Goal: Entertainment & Leisure: Consume media (video, audio)

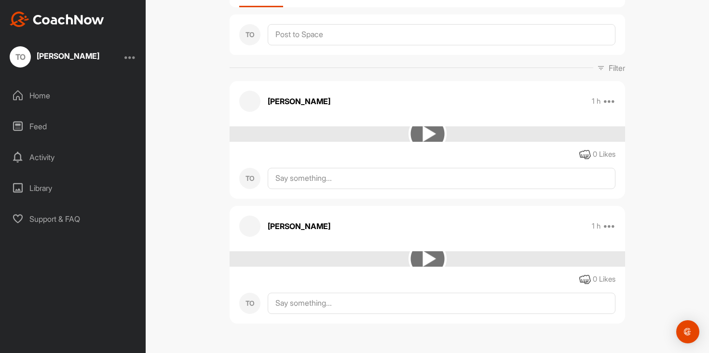
scroll to position [447, 0]
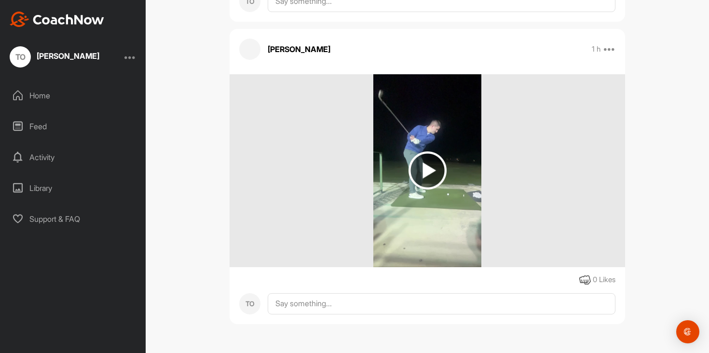
click at [418, 195] on img at bounding box center [427, 170] width 108 height 193
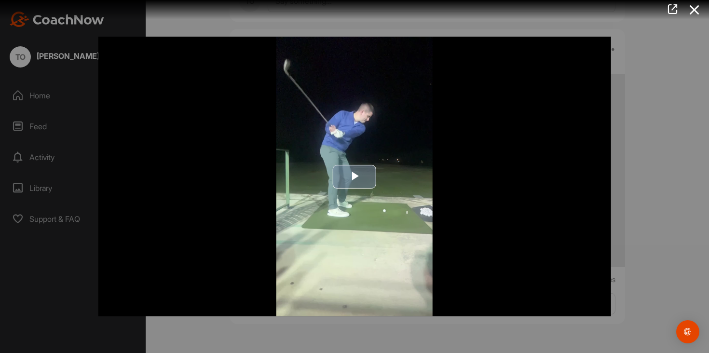
click at [354, 176] on span "Video Player" at bounding box center [354, 176] width 0 height 0
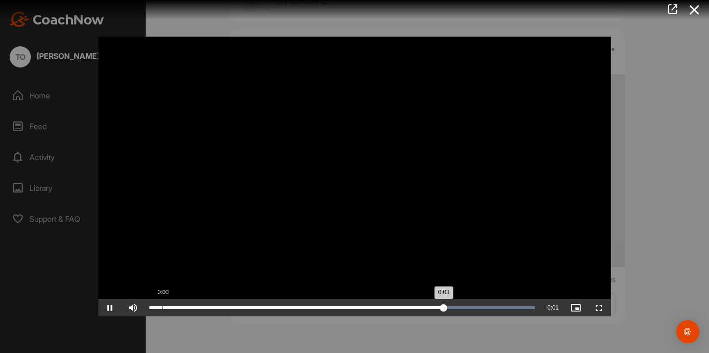
click at [161, 309] on div "Loaded : 100.00% 0:00 0:03" at bounding box center [342, 307] width 395 height 17
click at [157, 308] on div "0:00" at bounding box center [157, 307] width 0 height 3
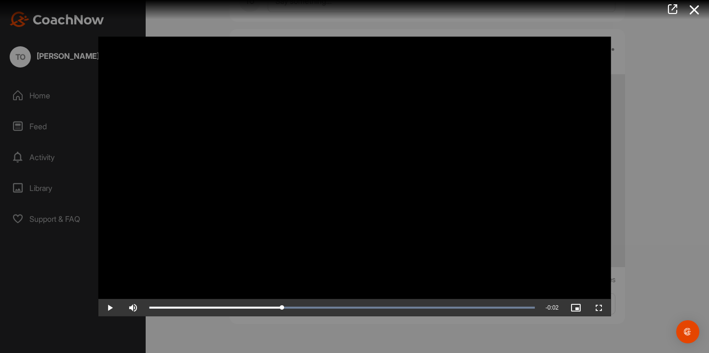
drag, startPoint x: 177, startPoint y: 308, endPoint x: 282, endPoint y: 298, distance: 105.6
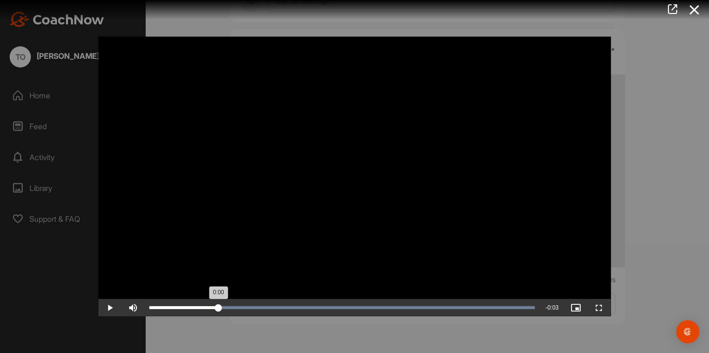
drag, startPoint x: 269, startPoint y: 305, endPoint x: 218, endPoint y: 301, distance: 51.2
click at [218, 301] on div "Loaded : 100.00% 0:00 0:00" at bounding box center [342, 307] width 395 height 17
click at [199, 308] on div "Loaded : 100.00% 0:00 0:02" at bounding box center [341, 307] width 385 height 3
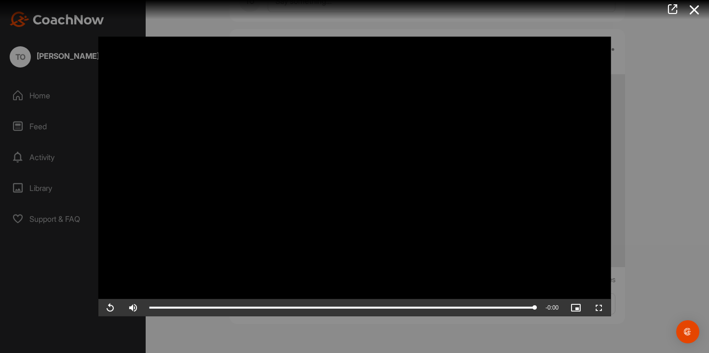
click at [645, 131] on div at bounding box center [354, 176] width 709 height 353
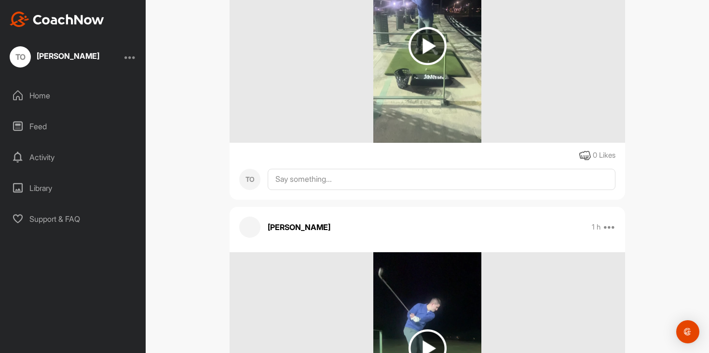
scroll to position [247, 0]
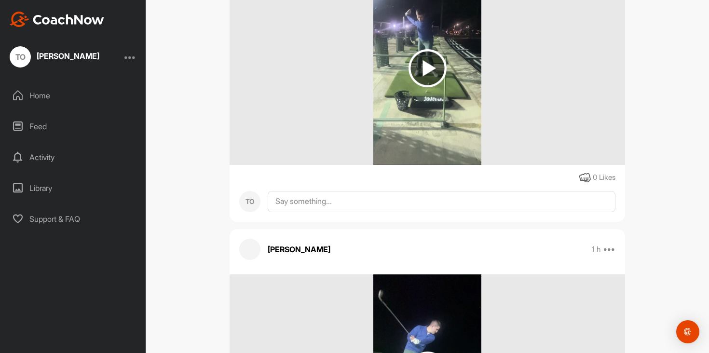
click at [426, 77] on img at bounding box center [427, 68] width 38 height 38
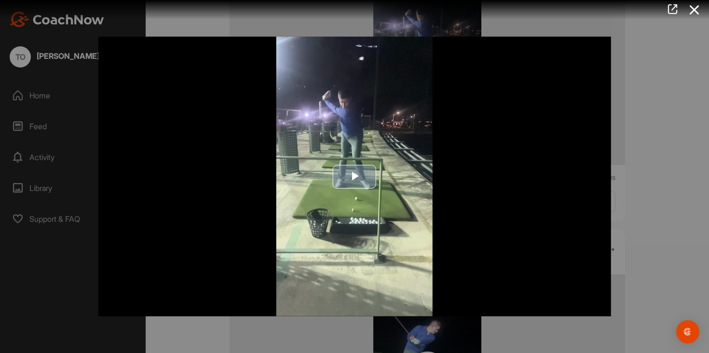
click at [354, 176] on span "Video Player" at bounding box center [354, 176] width 0 height 0
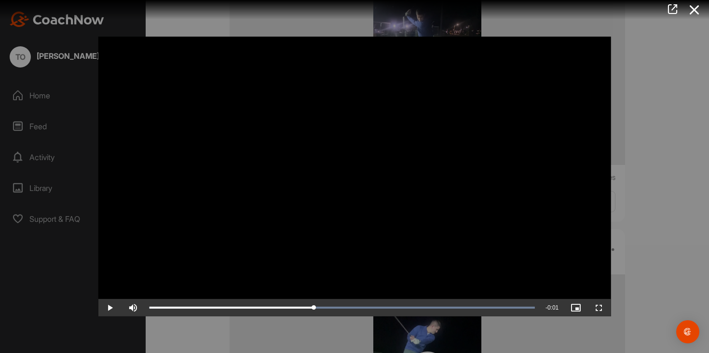
drag, startPoint x: 180, startPoint y: 308, endPoint x: 314, endPoint y: 296, distance: 134.0
drag, startPoint x: 289, startPoint y: 304, endPoint x: 319, endPoint y: 297, distance: 30.3
drag, startPoint x: 323, startPoint y: 304, endPoint x: 290, endPoint y: 300, distance: 33.1
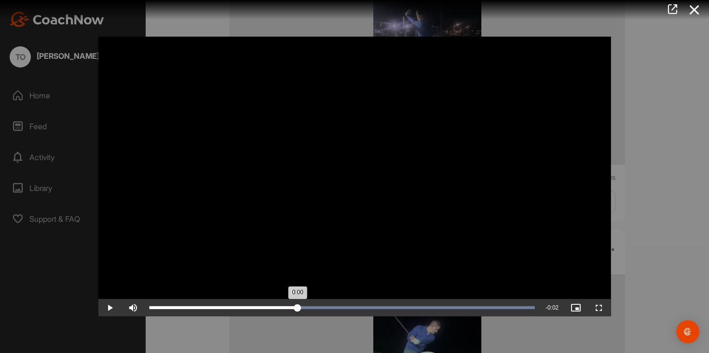
click at [290, 300] on div "Loaded : 100.00% 0:00 0:00" at bounding box center [342, 307] width 395 height 17
click at [184, 307] on div "Loaded : 100.00% 0:00 0:00" at bounding box center [341, 307] width 385 height 3
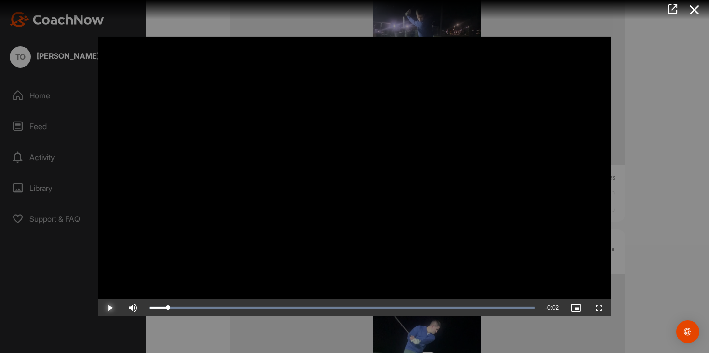
click at [113, 308] on span "Video Player" at bounding box center [109, 308] width 23 height 0
drag, startPoint x: 189, startPoint y: 306, endPoint x: 337, endPoint y: 293, distance: 148.6
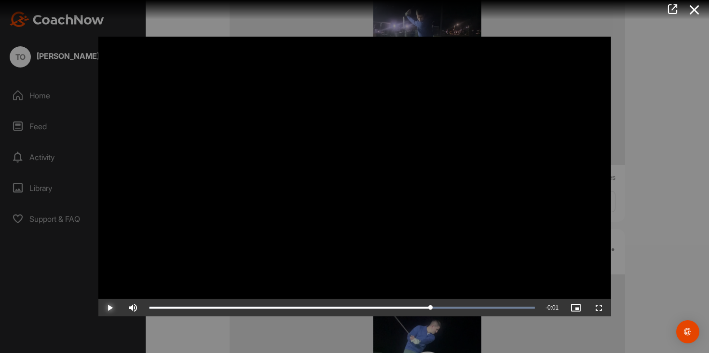
drag, startPoint x: 336, startPoint y: 306, endPoint x: 430, endPoint y: 298, distance: 95.3
drag, startPoint x: 443, startPoint y: 304, endPoint x: 461, endPoint y: 309, distance: 18.8
click at [461, 309] on div "Loaded : 100.00% 0:01 0:01" at bounding box center [342, 307] width 395 height 17
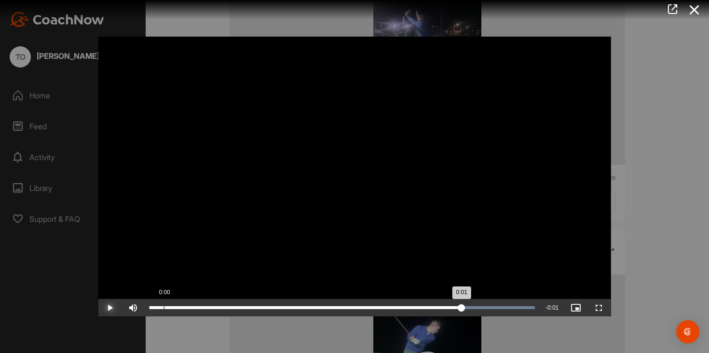
click at [168, 308] on div "0:01" at bounding box center [305, 307] width 312 height 3
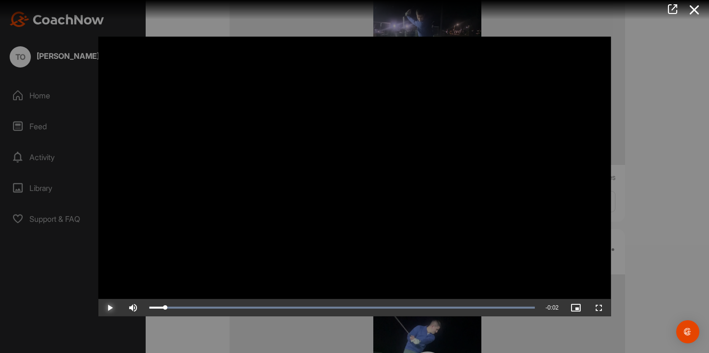
click at [103, 308] on span "Video Player" at bounding box center [109, 308] width 23 height 0
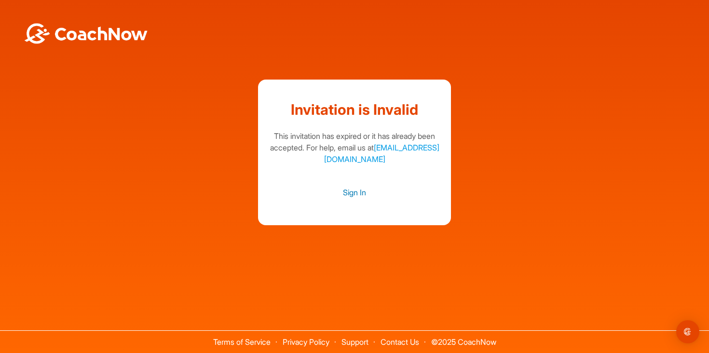
click at [356, 191] on link "Sign In" at bounding box center [355, 192] width 174 height 13
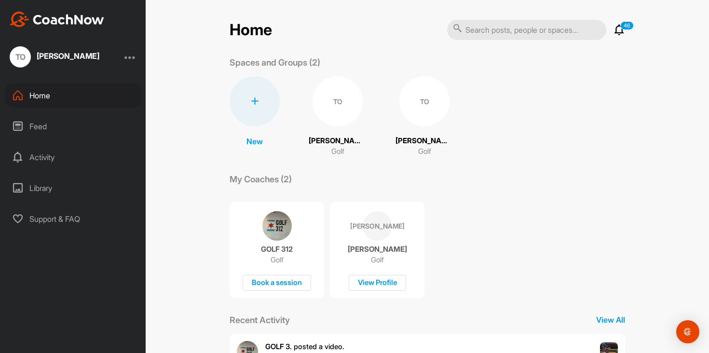
click at [343, 105] on div "TO" at bounding box center [337, 101] width 50 height 50
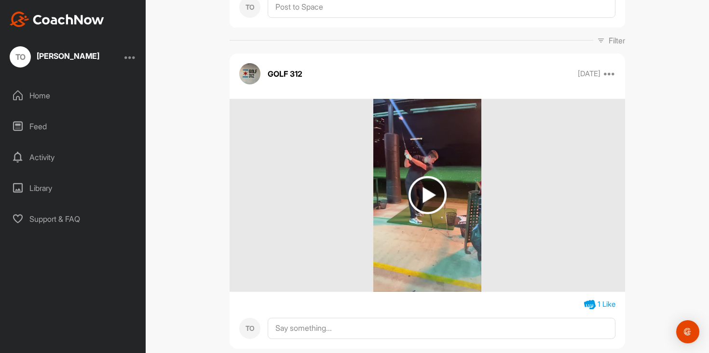
scroll to position [169, 0]
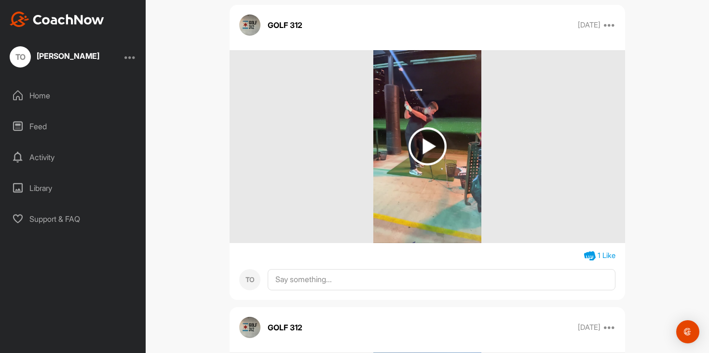
click at [420, 133] on img at bounding box center [427, 146] width 38 height 38
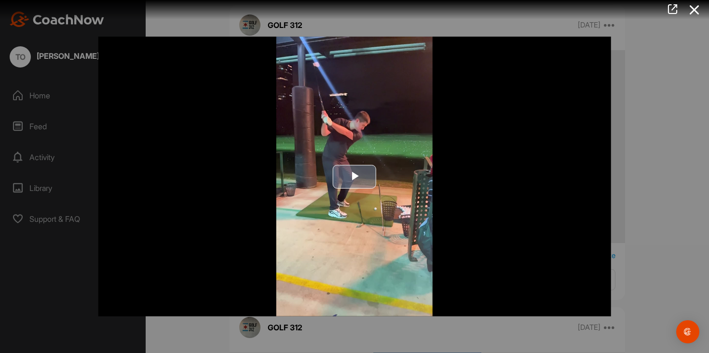
click at [354, 176] on span "Video Player" at bounding box center [354, 176] width 0 height 0
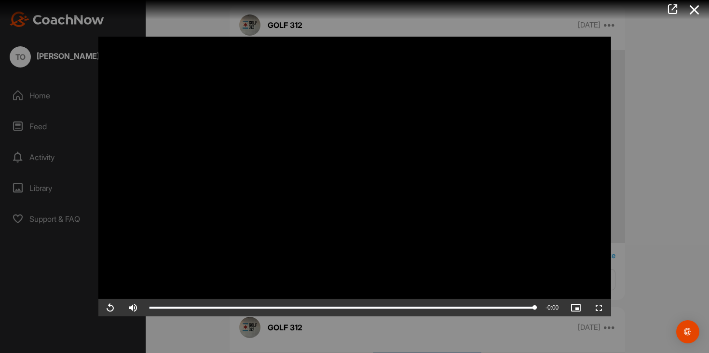
click at [670, 148] on div at bounding box center [354, 176] width 709 height 353
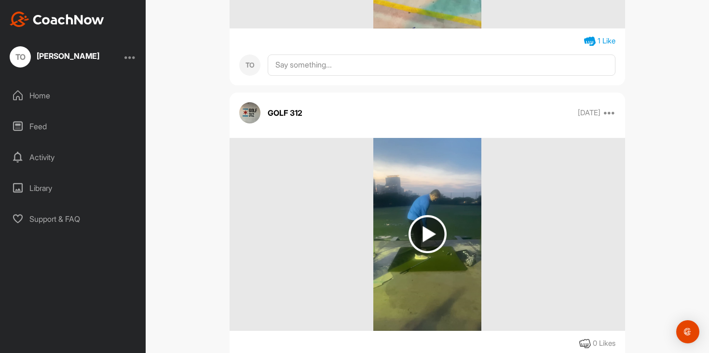
scroll to position [471, 0]
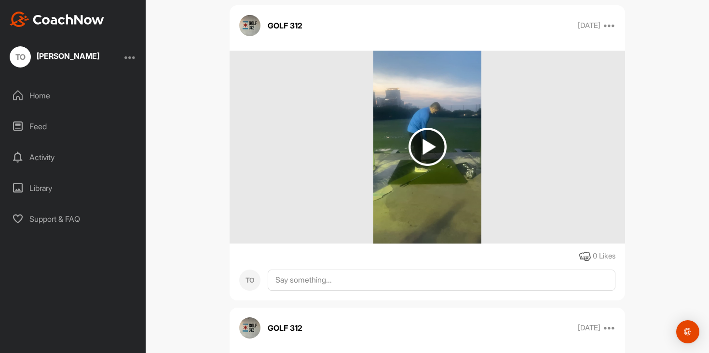
click at [443, 150] on img at bounding box center [427, 147] width 38 height 38
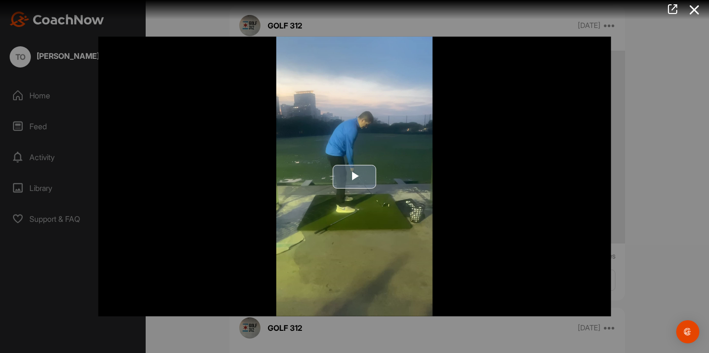
click at [354, 176] on span "Video Player" at bounding box center [354, 176] width 0 height 0
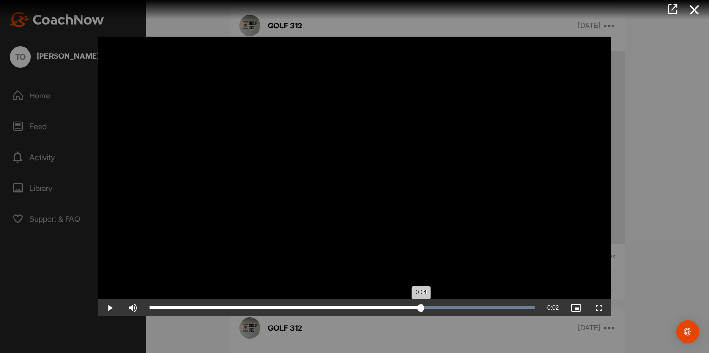
drag, startPoint x: 267, startPoint y: 309, endPoint x: 422, endPoint y: 307, distance: 154.8
click at [422, 307] on div "Loaded : 100.00% 0:04 0:04" at bounding box center [341, 307] width 385 height 3
drag, startPoint x: 422, startPoint y: 307, endPoint x: 461, endPoint y: 316, distance: 40.6
click at [464, 316] on div "Loaded : 100.00% 0:05 0:05" at bounding box center [342, 307] width 395 height 17
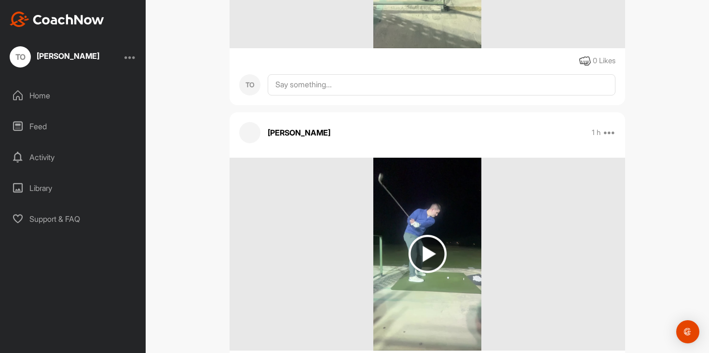
scroll to position [447, 0]
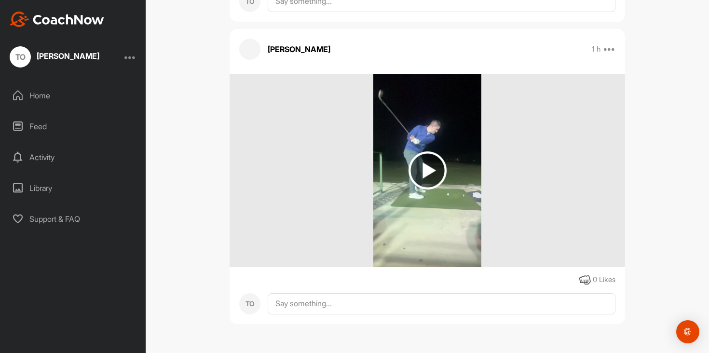
click at [437, 172] on img at bounding box center [427, 170] width 38 height 38
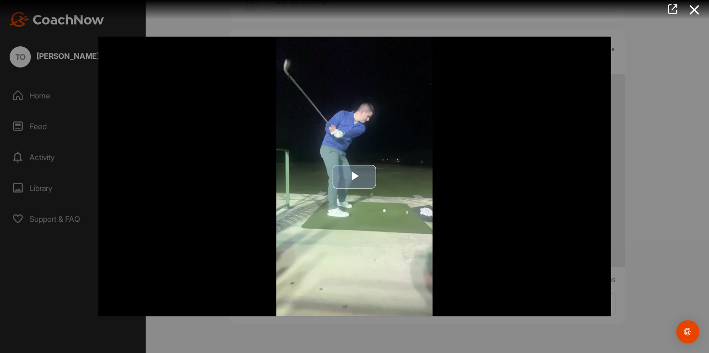
click at [334, 188] on img "Video Player" at bounding box center [354, 177] width 512 height 280
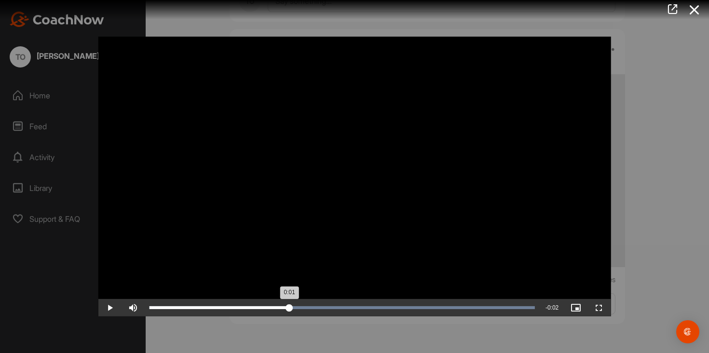
drag, startPoint x: 163, startPoint y: 304, endPoint x: 289, endPoint y: 313, distance: 126.2
click at [289, 313] on div "Loaded : 100.00% 0:01 0:01" at bounding box center [342, 307] width 395 height 17
drag, startPoint x: 283, startPoint y: 301, endPoint x: 265, endPoint y: 304, distance: 18.2
click at [265, 304] on div "Loaded : 100.00% 0:01 0:01" at bounding box center [342, 307] width 395 height 17
click at [227, 307] on div "Loaded : 100.00% 0:00 0:01" at bounding box center [341, 307] width 385 height 3
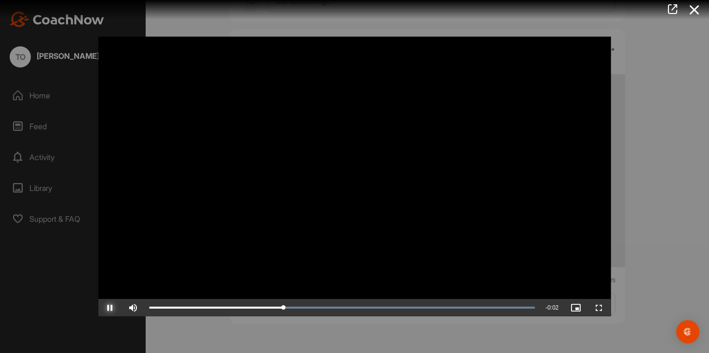
click at [108, 308] on span "Video Player" at bounding box center [109, 308] width 23 height 0
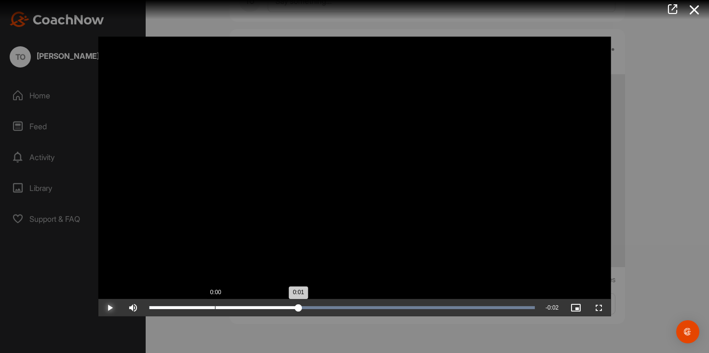
click at [228, 308] on div "0:01" at bounding box center [223, 307] width 149 height 3
drag, startPoint x: 246, startPoint y: 310, endPoint x: 271, endPoint y: 306, distance: 25.4
click at [271, 307] on div "Loaded : 100.00% 0:01 0:01" at bounding box center [342, 307] width 395 height 17
click at [281, 310] on div "Loaded : 100.00% 0:01 0:01" at bounding box center [342, 307] width 395 height 17
click at [278, 309] on div "0:01" at bounding box center [215, 307] width 132 height 3
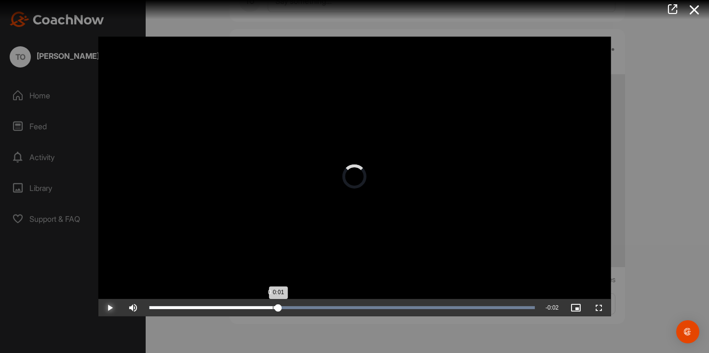
click at [272, 310] on div "Loaded : 100.00% 0:01 0:01" at bounding box center [342, 307] width 395 height 17
click at [282, 310] on div "Loaded : 100.00% 0:01 0:01" at bounding box center [342, 307] width 395 height 17
click at [277, 309] on div "0:01" at bounding box center [213, 307] width 128 height 3
click at [278, 306] on div "0:01" at bounding box center [213, 307] width 129 height 3
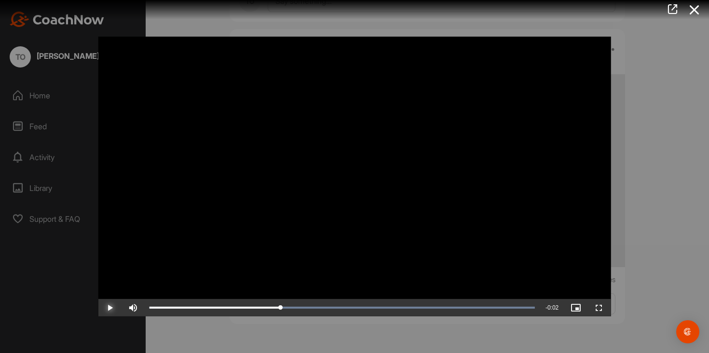
drag, startPoint x: 275, startPoint y: 304, endPoint x: 280, endPoint y: 292, distance: 13.2
drag, startPoint x: 265, startPoint y: 310, endPoint x: 287, endPoint y: 310, distance: 22.2
click at [287, 310] on div "Loaded : 100.00% 0:01 0:01" at bounding box center [342, 307] width 395 height 17
drag, startPoint x: 248, startPoint y: 309, endPoint x: 286, endPoint y: 308, distance: 38.1
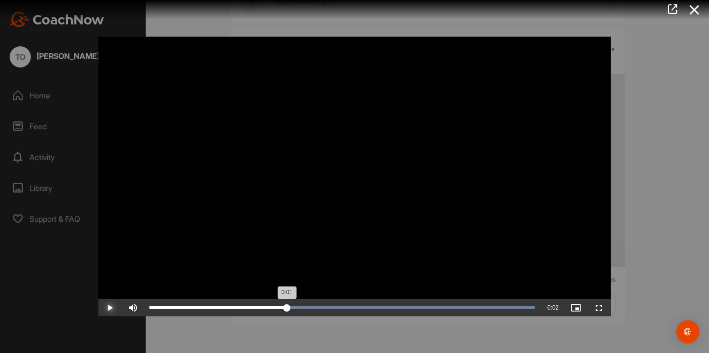
click at [286, 308] on div "Loaded : 100.00% 0:01 0:01" at bounding box center [341, 307] width 385 height 3
click at [270, 303] on div "Loaded : 100.00% 0:01 0:01" at bounding box center [342, 307] width 395 height 17
drag, startPoint x: 266, startPoint y: 309, endPoint x: 278, endPoint y: 308, distance: 12.5
click at [278, 308] on div "Loaded : 100.00% 0:01 0:01" at bounding box center [341, 307] width 385 height 3
drag, startPoint x: 267, startPoint y: 307, endPoint x: 278, endPoint y: 306, distance: 11.1
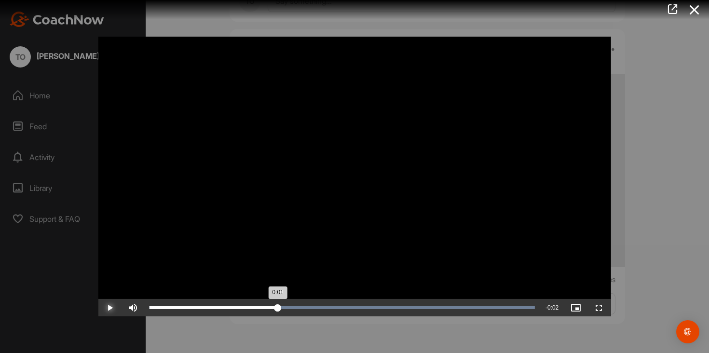
click at [278, 306] on div "Loaded : 100.00% 0:01 0:01" at bounding box center [341, 307] width 385 height 3
drag, startPoint x: 269, startPoint y: 310, endPoint x: 293, endPoint y: 306, distance: 24.4
click at [293, 306] on div "Loaded : 100.00% 0:01 0:01" at bounding box center [342, 307] width 395 height 17
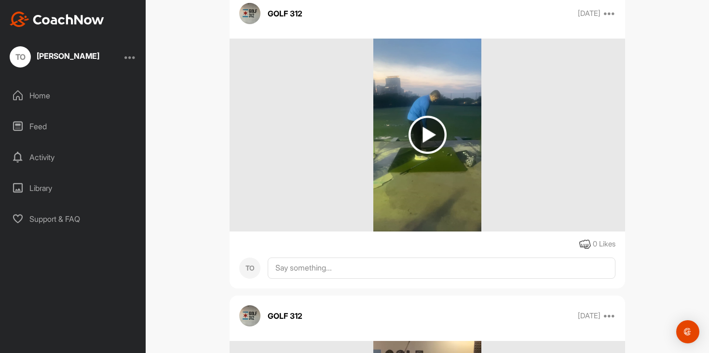
scroll to position [491, 0]
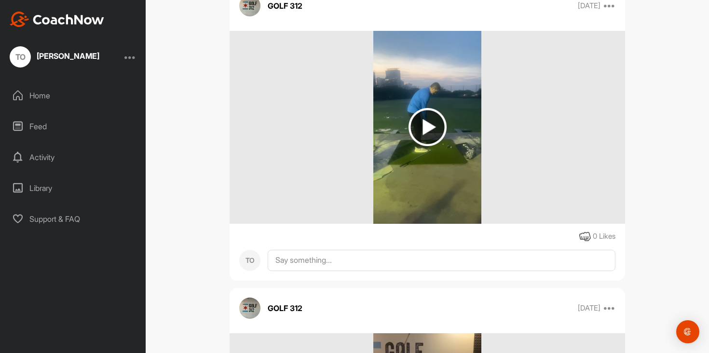
click at [426, 127] on img at bounding box center [427, 127] width 38 height 38
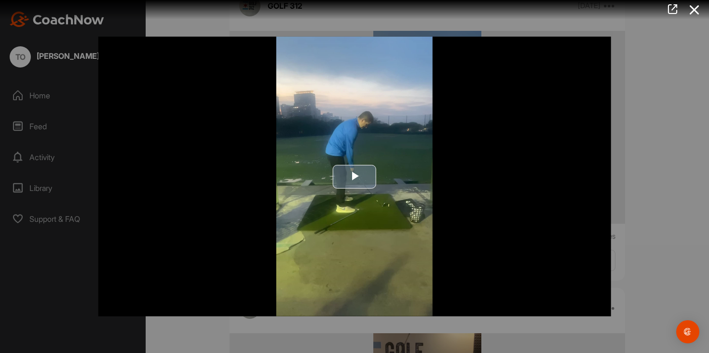
click at [354, 176] on span "Video Player" at bounding box center [354, 176] width 0 height 0
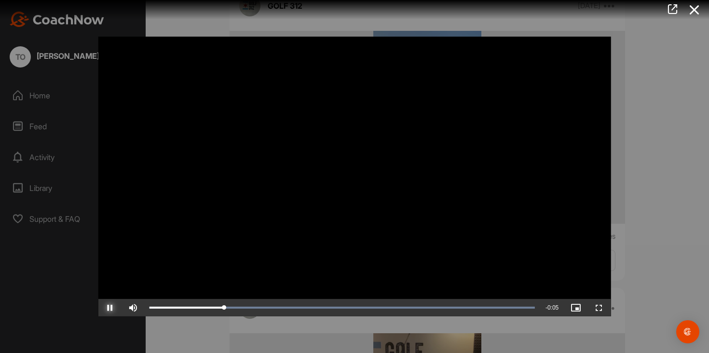
click at [110, 308] on span "Video Player" at bounding box center [109, 308] width 23 height 0
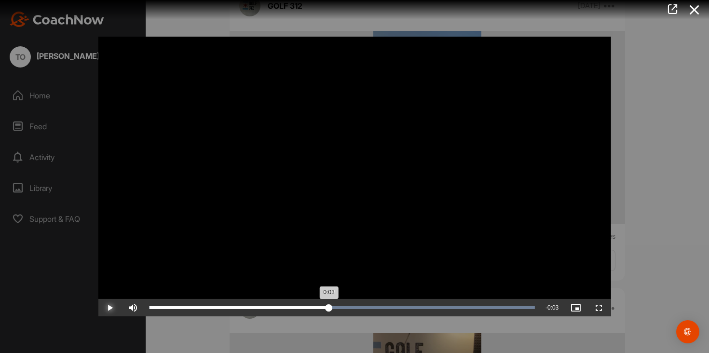
drag, startPoint x: 265, startPoint y: 310, endPoint x: 328, endPoint y: 312, distance: 63.6
click at [328, 312] on div "Loaded : 100.00% 0:03 0:03" at bounding box center [342, 307] width 395 height 17
drag, startPoint x: 377, startPoint y: 307, endPoint x: 457, endPoint y: 309, distance: 80.0
click at [458, 309] on div "Loaded : 100.00% 0:05 0:05" at bounding box center [341, 307] width 385 height 3
click at [462, 309] on div "0:05" at bounding box center [305, 307] width 313 height 3
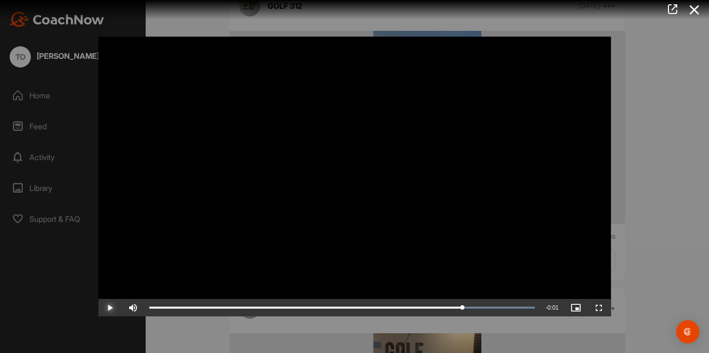
drag, startPoint x: 455, startPoint y: 309, endPoint x: 462, endPoint y: 296, distance: 14.2
drag, startPoint x: 444, startPoint y: 309, endPoint x: 464, endPoint y: 305, distance: 20.3
click at [465, 305] on div "Loaded : 100.00% 0:05 0:05" at bounding box center [342, 307] width 395 height 17
drag, startPoint x: 449, startPoint y: 310, endPoint x: 462, endPoint y: 312, distance: 13.2
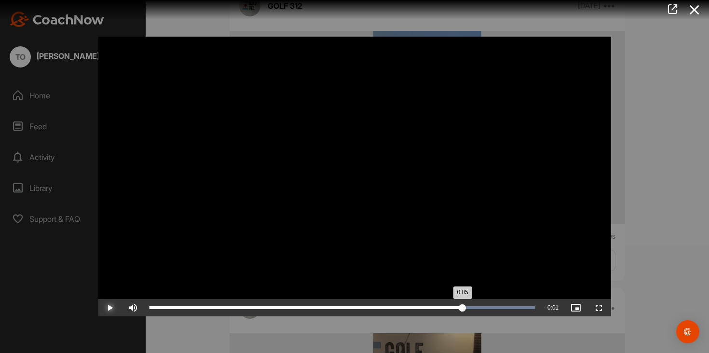
click at [462, 312] on div "Loaded : 100.00% 0:05 0:05" at bounding box center [342, 307] width 395 height 17
click at [467, 309] on div "0:05" at bounding box center [307, 307] width 317 height 3
drag, startPoint x: 443, startPoint y: 310, endPoint x: 462, endPoint y: 307, distance: 19.7
click at [462, 307] on div "Loaded : 100.00% 0:05 0:05" at bounding box center [342, 307] width 395 height 17
drag, startPoint x: 438, startPoint y: 305, endPoint x: 458, endPoint y: 306, distance: 20.3
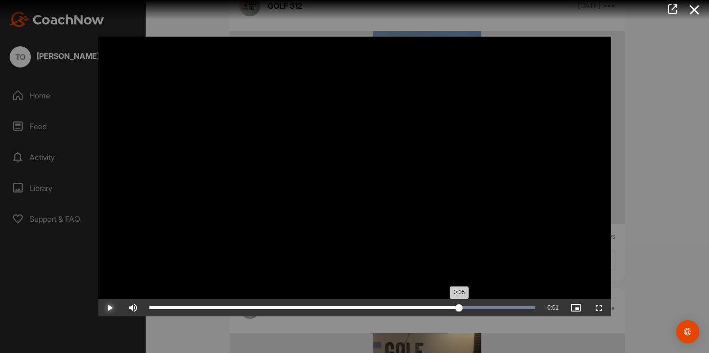
click at [458, 306] on div "Loaded : 100.00% 0:05 0:05" at bounding box center [342, 307] width 395 height 17
drag, startPoint x: 447, startPoint y: 306, endPoint x: 463, endPoint y: 309, distance: 16.2
click at [463, 309] on div "Loaded : 100.00% 0:05 0:05" at bounding box center [341, 307] width 385 height 3
drag, startPoint x: 440, startPoint y: 308, endPoint x: 463, endPoint y: 304, distance: 23.5
click at [463, 306] on div "Loaded : 100.00% 0:05 0:05" at bounding box center [341, 307] width 385 height 3
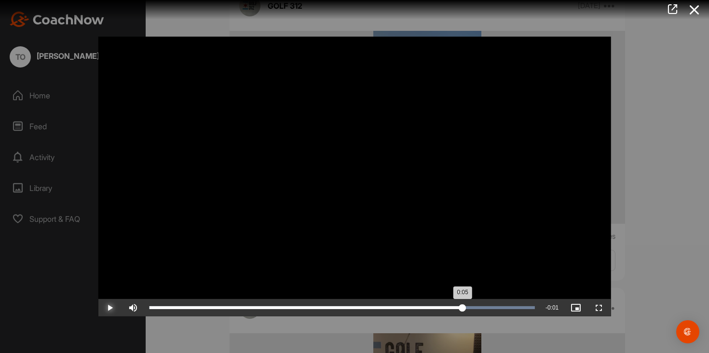
drag, startPoint x: 450, startPoint y: 309, endPoint x: 462, endPoint y: 308, distance: 11.7
click at [462, 308] on div "Loaded : 100.00% 0:05 0:05" at bounding box center [342, 307] width 395 height 17
click at [470, 307] on div "Loaded : 100.00% 0:05 0:05" at bounding box center [341, 307] width 385 height 3
